Goal: Check status: Check status

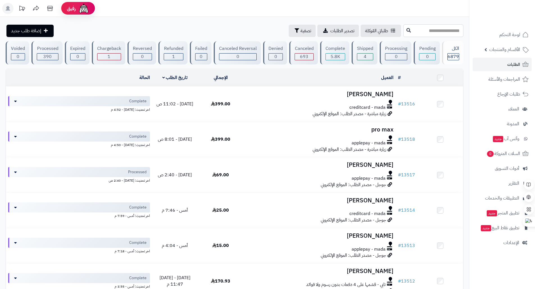
click at [445, 33] on input "text" at bounding box center [433, 30] width 60 height 13
type input "*******"
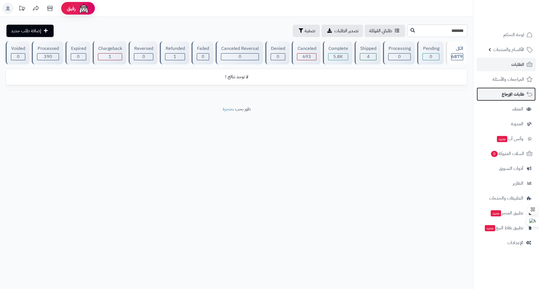
click at [506, 96] on span "طلبات الإرجاع" at bounding box center [513, 94] width 22 height 8
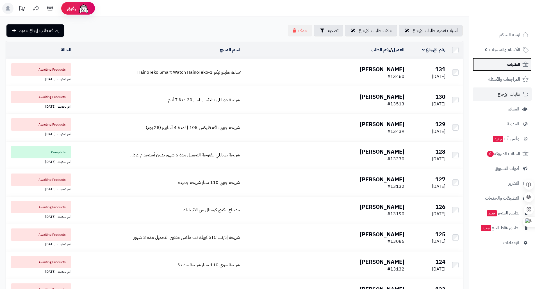
click at [518, 70] on link "الطلبات" at bounding box center [501, 64] width 59 height 13
